Goal: Information Seeking & Learning: Find specific page/section

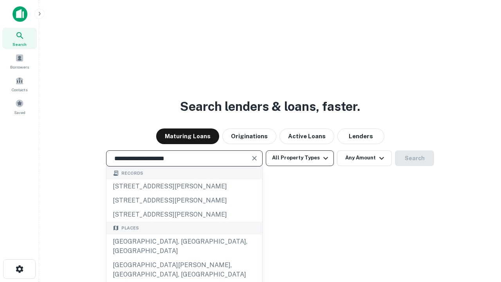
click at [184, 258] on div "[GEOGRAPHIC_DATA], [GEOGRAPHIC_DATA], [GEOGRAPHIC_DATA]" at bounding box center [184, 246] width 156 height 23
click at [300, 158] on button "All Property Types" at bounding box center [300, 158] width 68 height 16
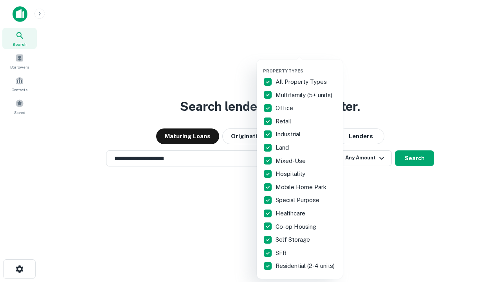
type input "**********"
click at [306, 66] on button "button" at bounding box center [306, 66] width 86 height 0
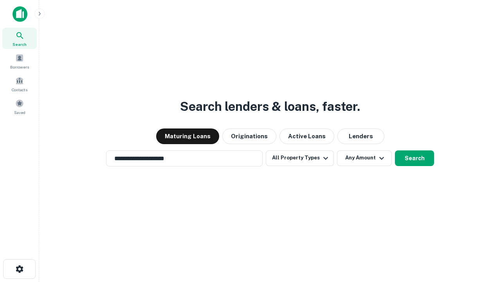
scroll to position [5, 94]
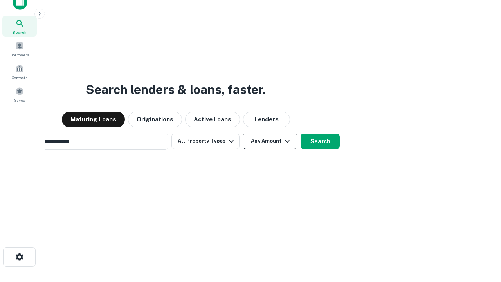
click at [243, 134] on button "Any Amount" at bounding box center [270, 142] width 55 height 16
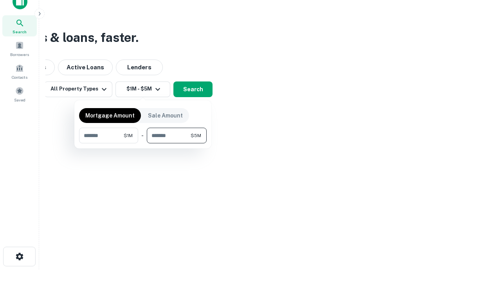
type input "*******"
click at [143, 143] on button "button" at bounding box center [143, 143] width 128 height 0
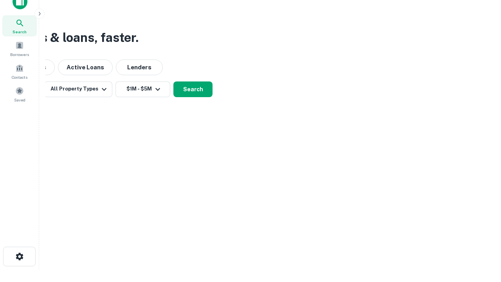
scroll to position [12, 0]
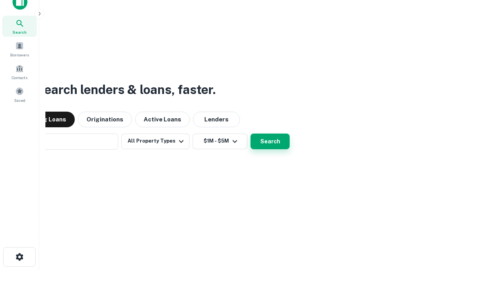
click at [251, 134] on button "Search" at bounding box center [270, 142] width 39 height 16
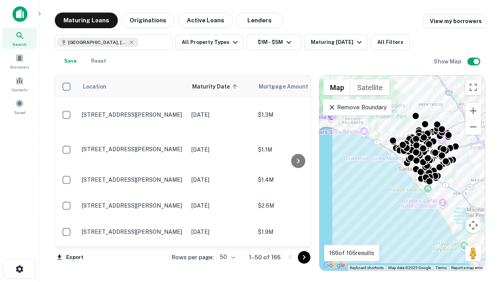
click at [226, 257] on body "Search Borrowers Contacts Saved Maturing Loans Originations Active Loans Lender…" at bounding box center [250, 141] width 501 height 282
click at [227, 237] on li "25" at bounding box center [226, 237] width 23 height 14
